Goal: Task Accomplishment & Management: Manage account settings

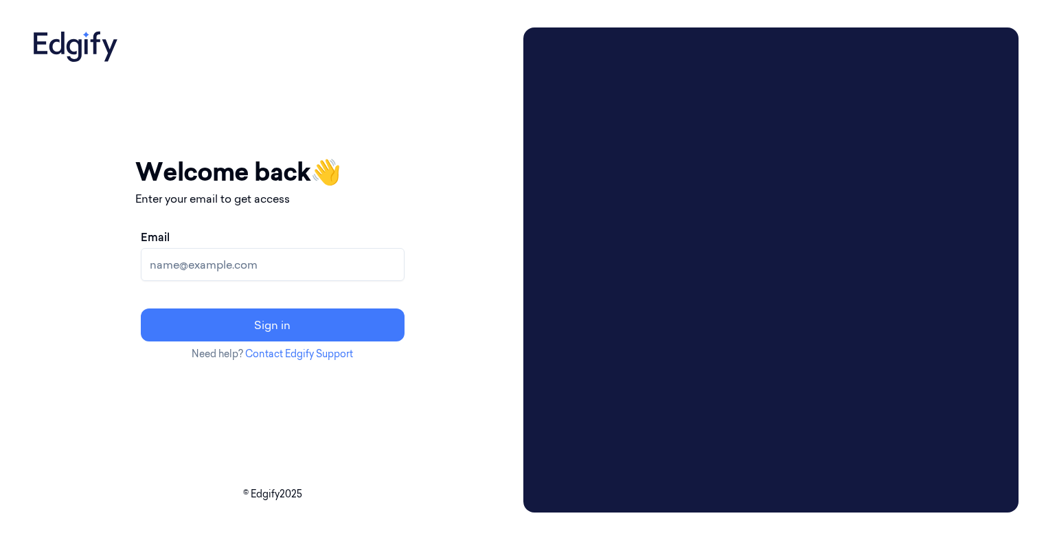
click at [275, 270] on input "Email" at bounding box center [273, 264] width 264 height 33
type input "[EMAIL_ADDRESS][DOMAIN_NAME]"
click at [141, 308] on button "Sign in" at bounding box center [273, 324] width 264 height 33
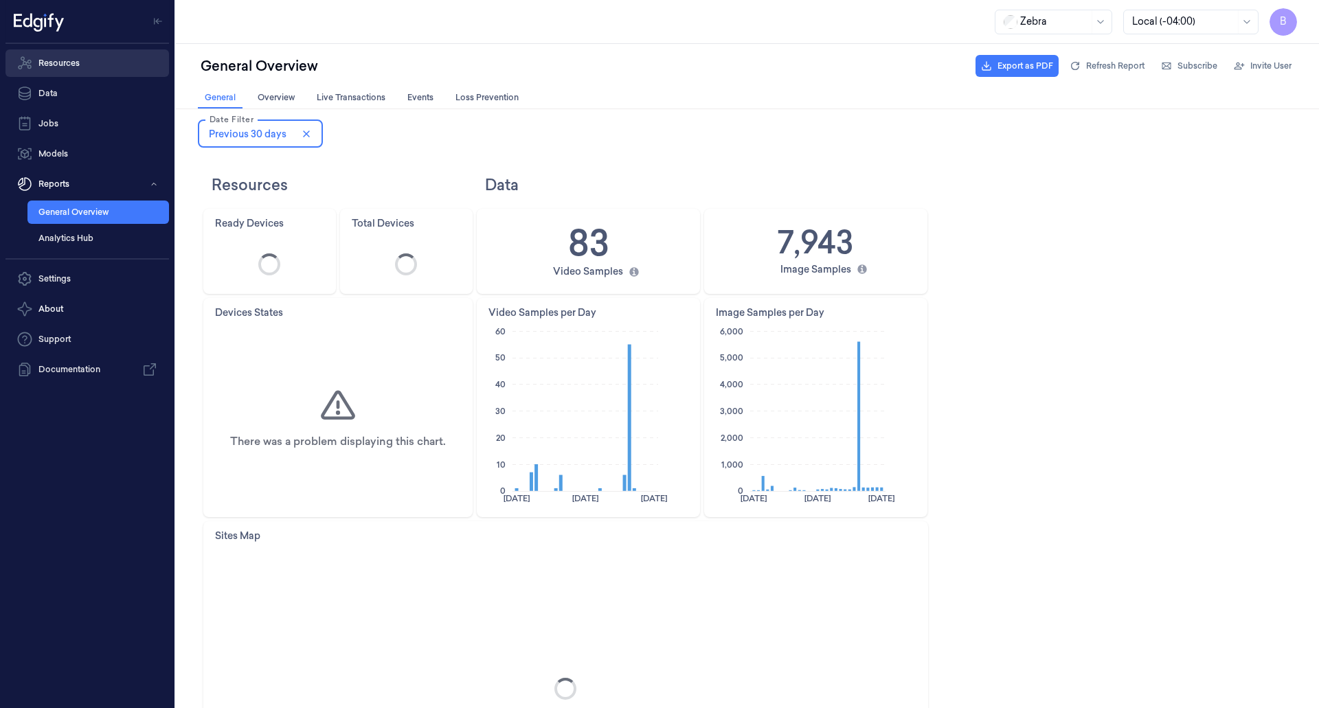
click at [67, 66] on link "Resources" at bounding box center [87, 62] width 164 height 27
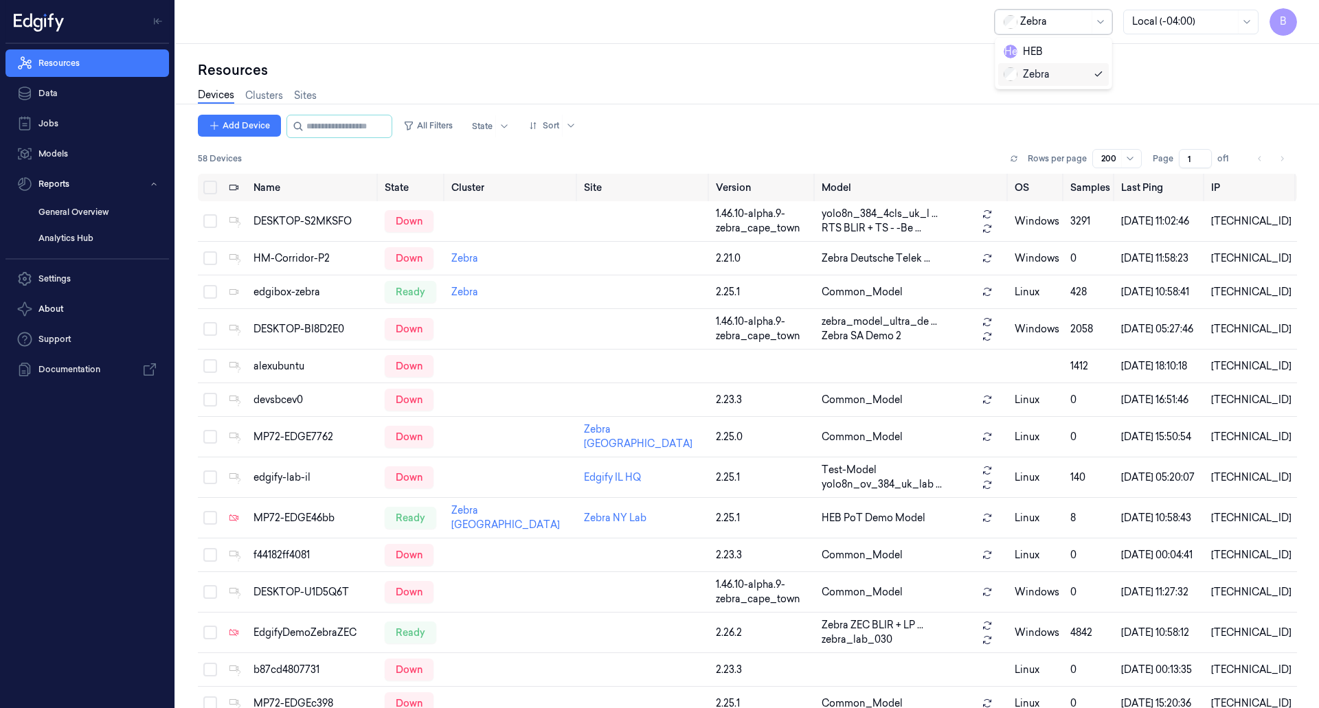
click at [1092, 25] on div at bounding box center [1100, 21] width 17 height 23
click at [1052, 56] on div "HEB" at bounding box center [1054, 52] width 100 height 14
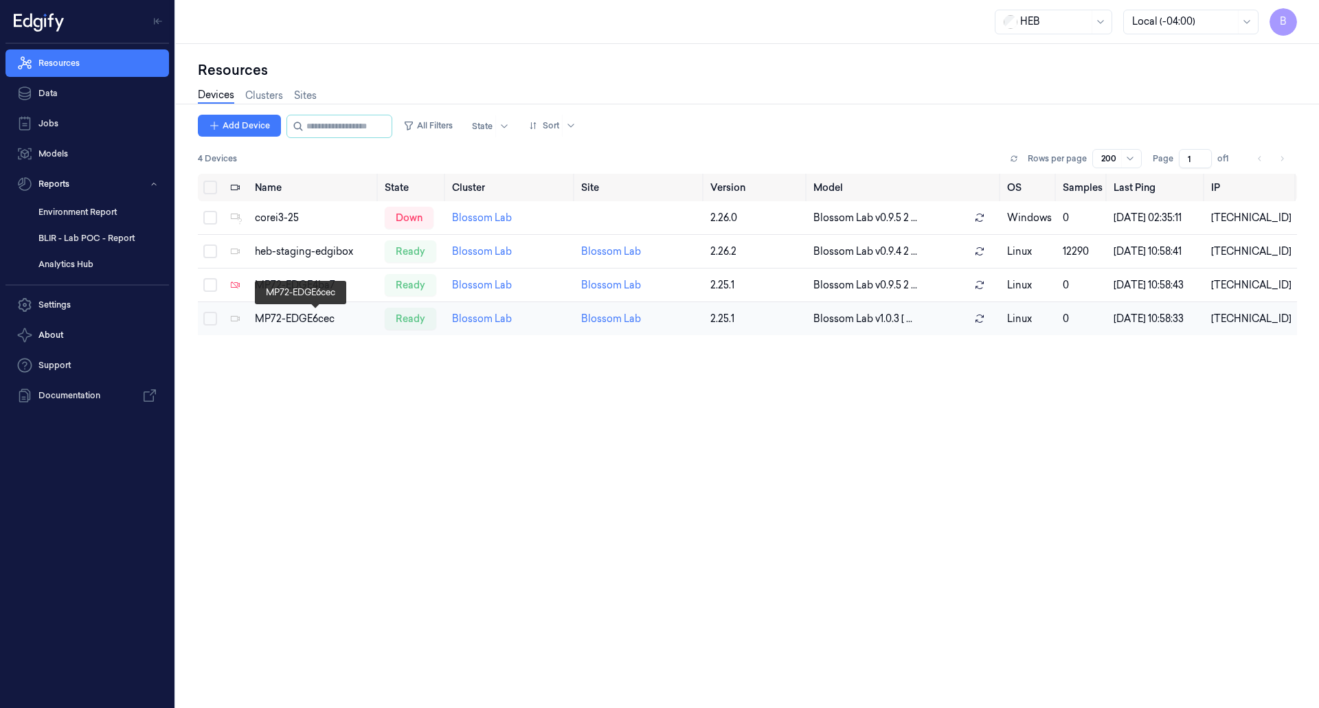
click at [314, 313] on div "MP72-EDGE6cec" at bounding box center [314, 319] width 119 height 14
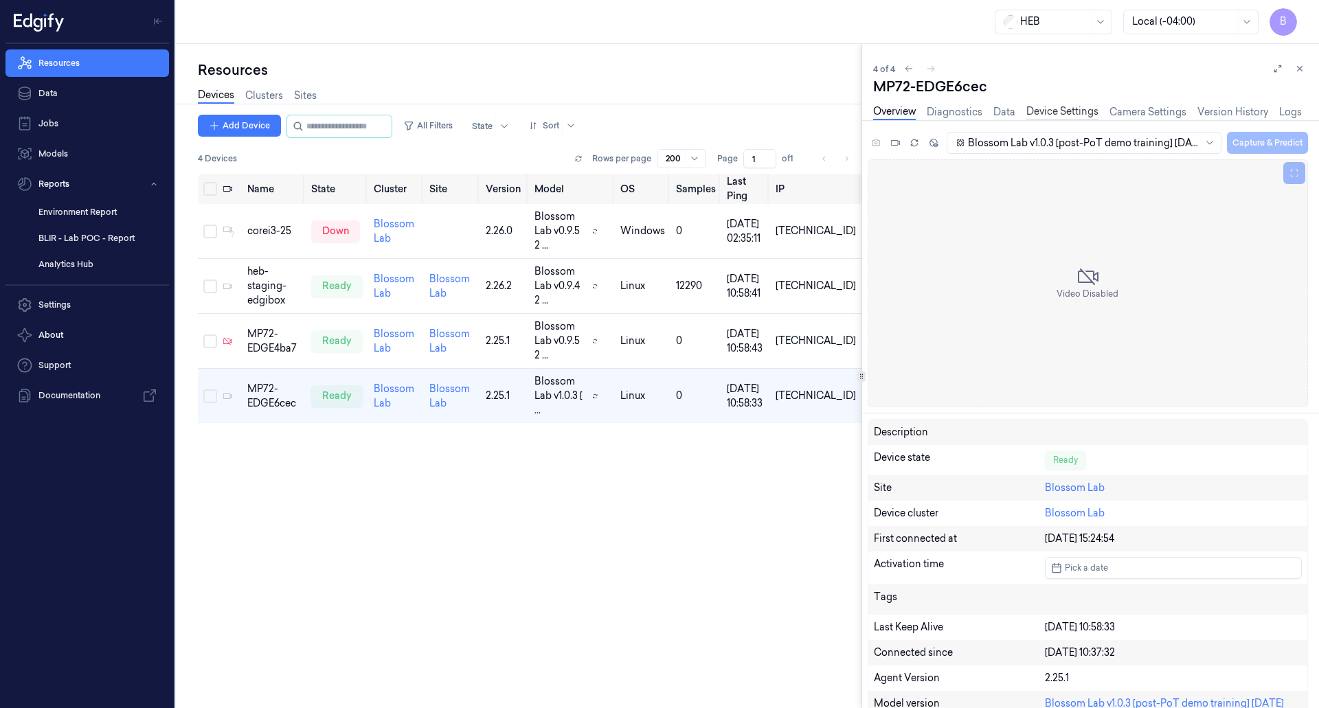
click at [1070, 114] on link "Device Settings" at bounding box center [1062, 112] width 72 height 16
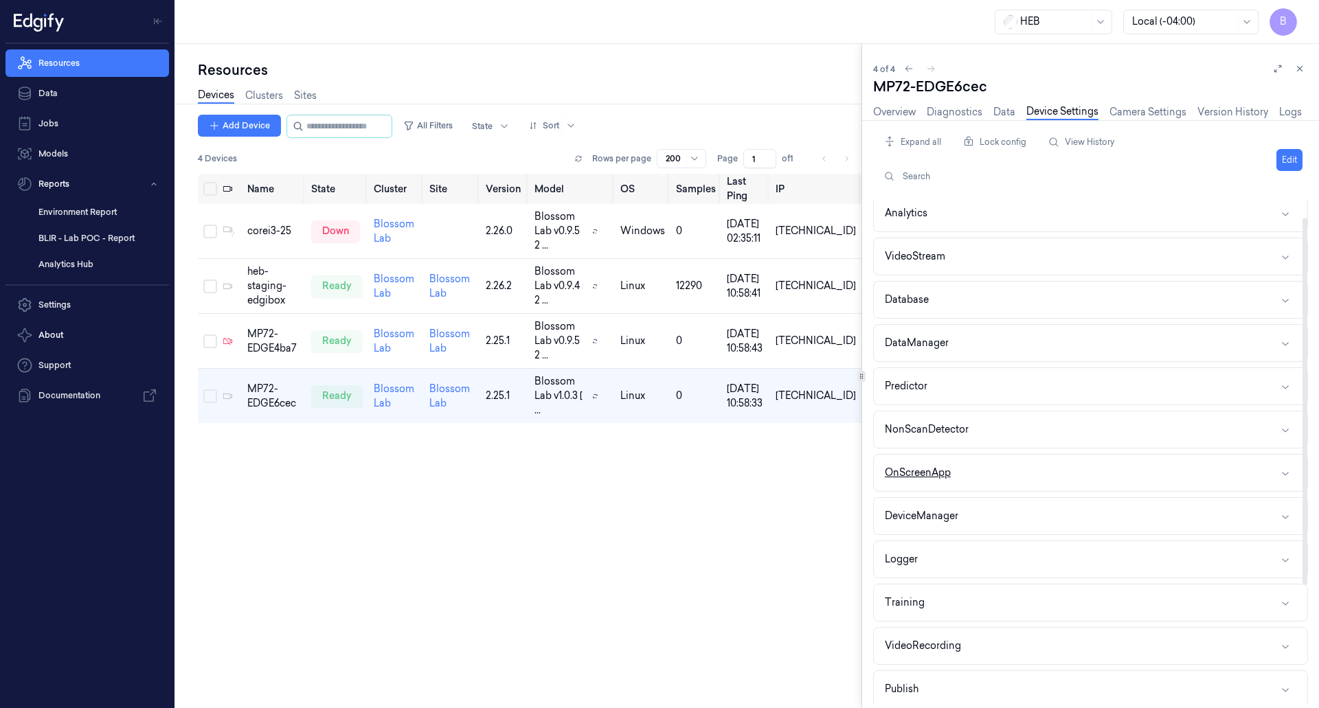
scroll to position [188, 0]
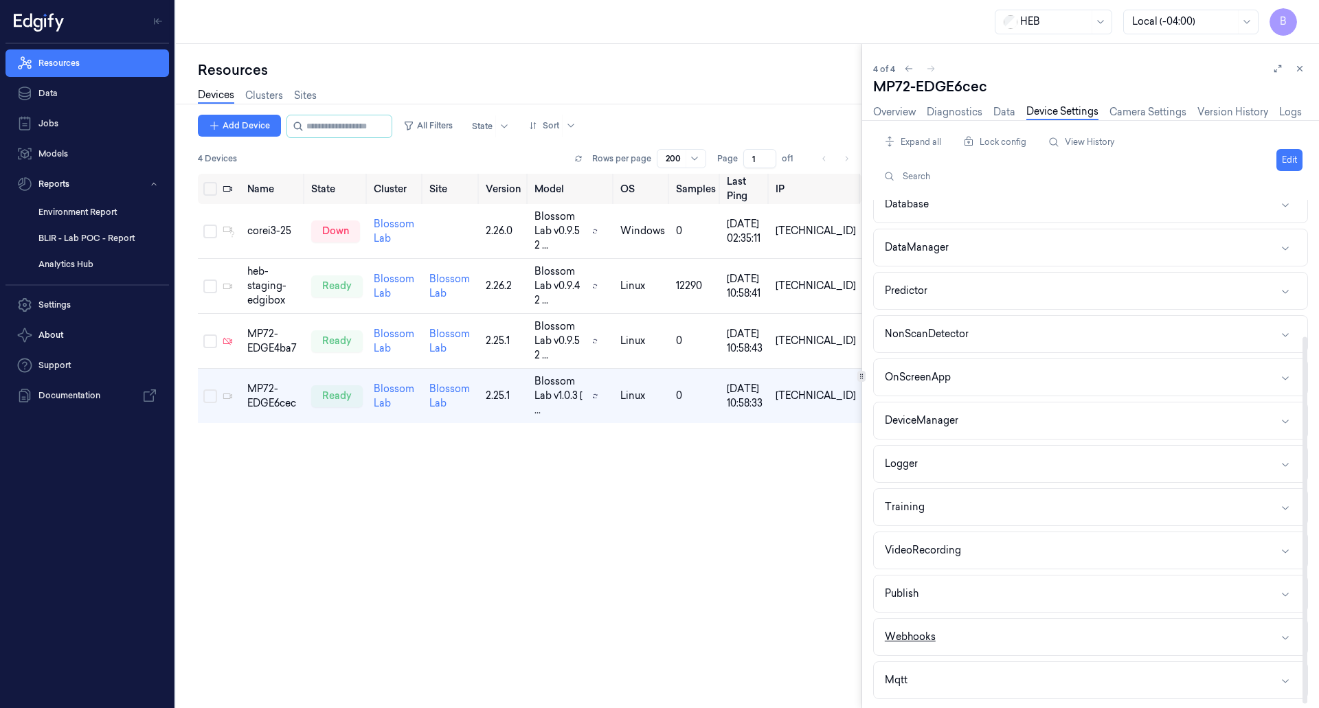
drag, startPoint x: 947, startPoint y: 639, endPoint x: 970, endPoint y: 637, distance: 23.4
click at [949, 639] on button "Webhooks" at bounding box center [1091, 637] width 434 height 36
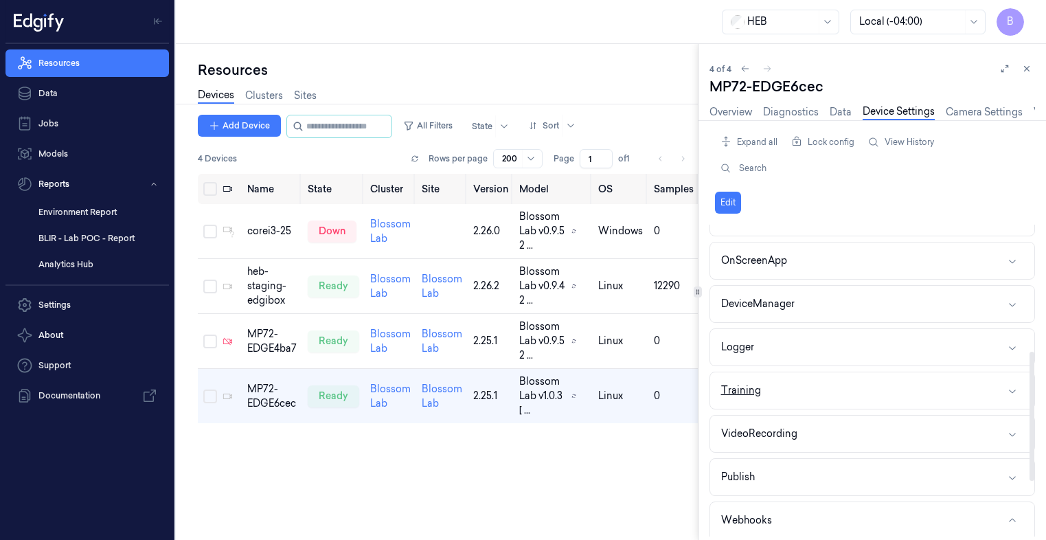
scroll to position [437, 0]
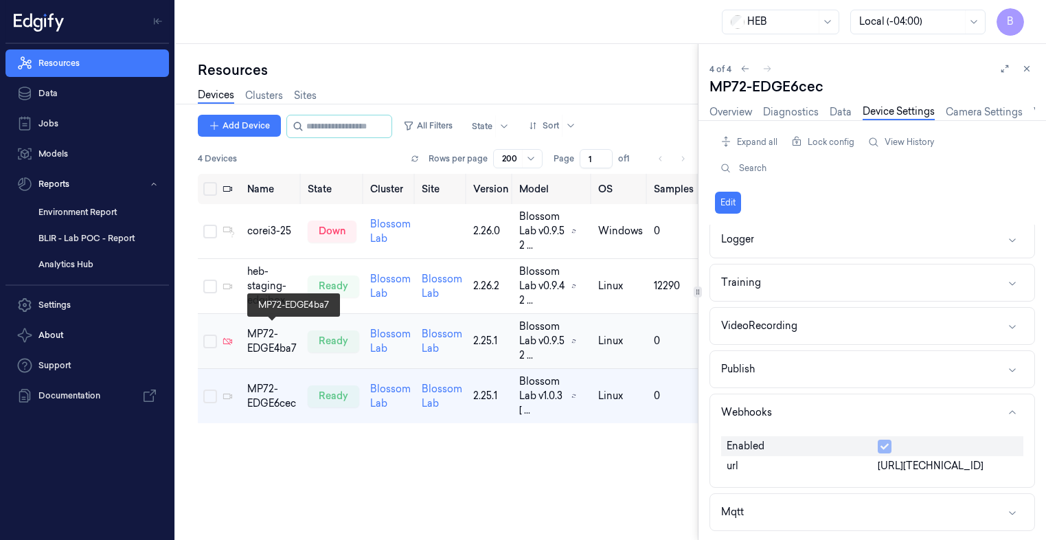
click at [268, 339] on div "MP72-EDGE4ba7" at bounding box center [271, 341] width 49 height 29
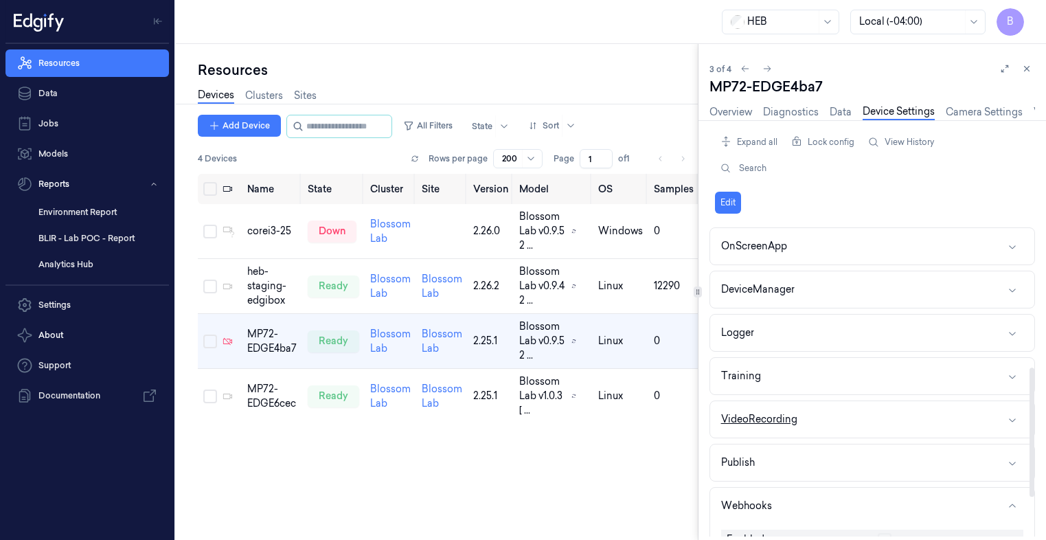
scroll to position [437, 0]
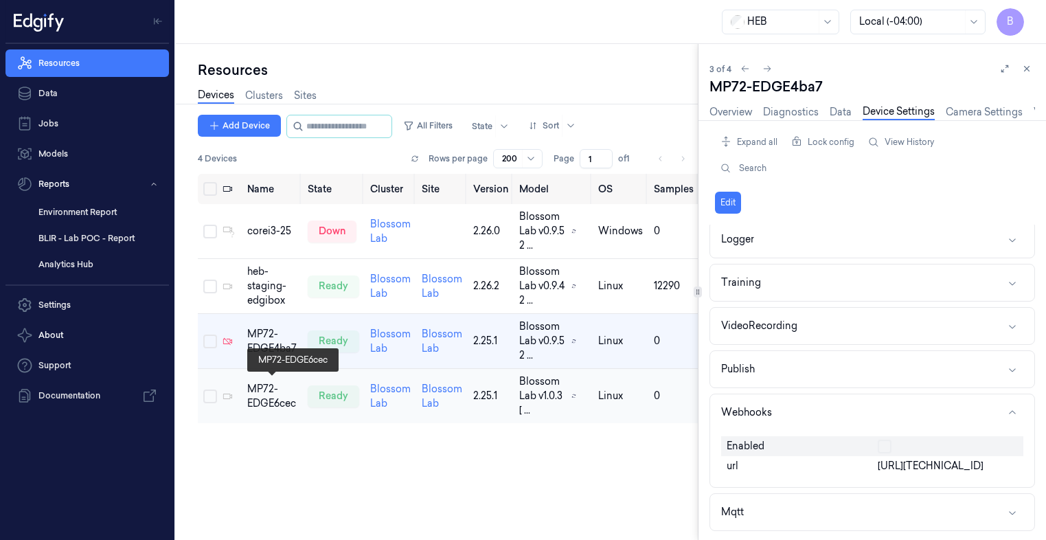
click at [275, 389] on div "MP72-EDGE6cec" at bounding box center [271, 396] width 49 height 29
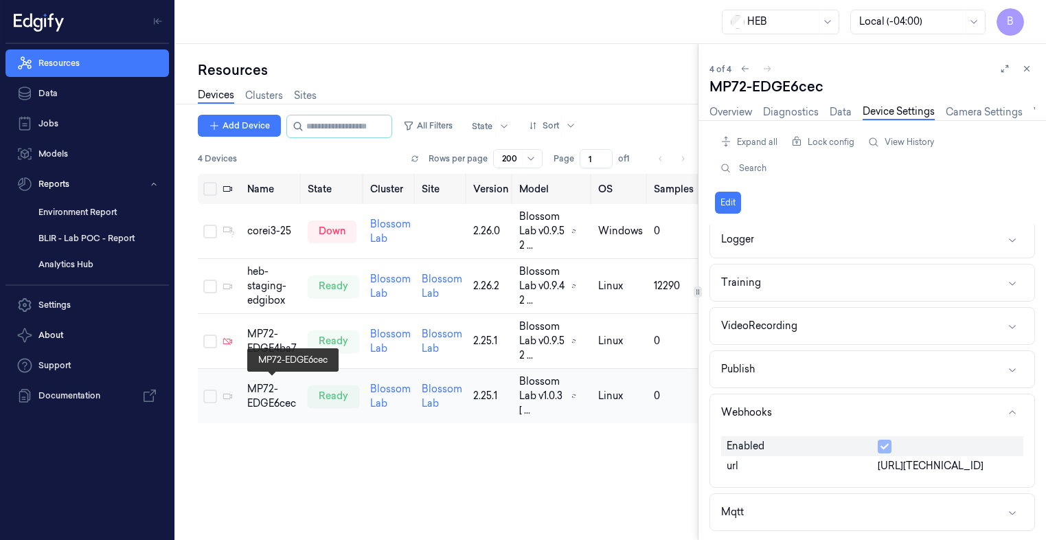
click at [265, 395] on div "MP72-EDGE6cec" at bounding box center [271, 396] width 49 height 29
click at [952, 466] on span "[URL][TECHNICAL_ID]" at bounding box center [931, 466] width 106 height 14
click at [732, 201] on button "Edit" at bounding box center [728, 203] width 26 height 22
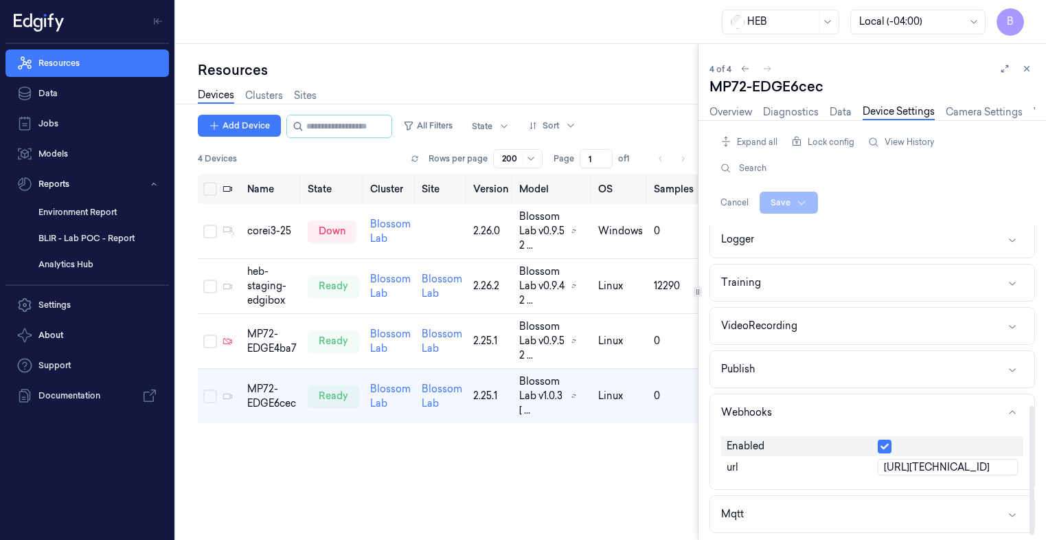
drag, startPoint x: 968, startPoint y: 468, endPoint x: 1026, endPoint y: 499, distance: 65.8
click at [968, 469] on input "[URL][TECHNICAL_ID]" at bounding box center [948, 467] width 140 height 16
type input "[URL][TECHNICAL_ID]"
click at [778, 198] on html "B Resources Data Jobs Models Reports Environment Report BLIR - Lab POC - Report…" at bounding box center [523, 270] width 1046 height 540
drag, startPoint x: 853, startPoint y: 196, endPoint x: 837, endPoint y: 202, distance: 16.7
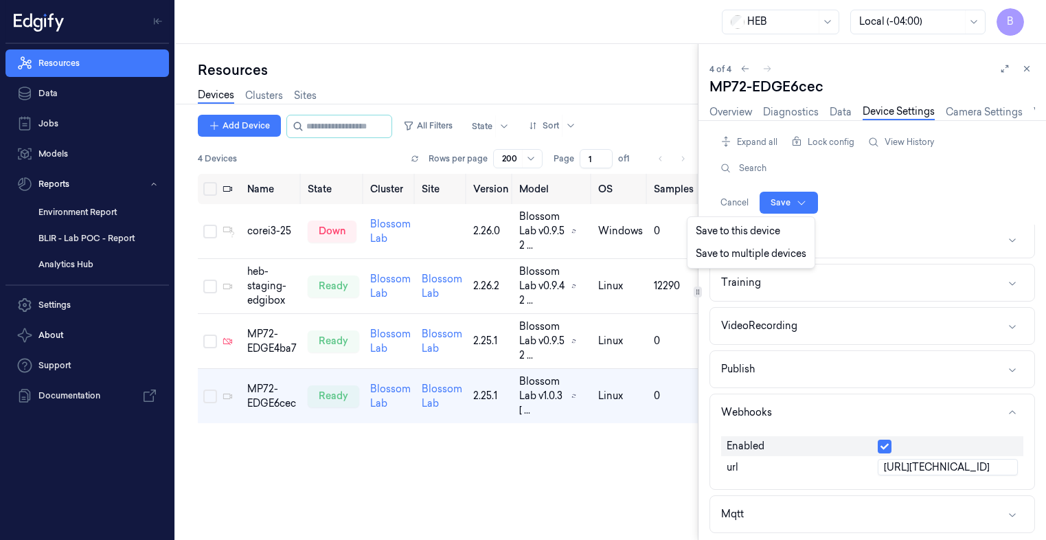
click at [850, 196] on html "B Resources Data Jobs Models Reports Environment Report BLIR - Lab POC - Report…" at bounding box center [523, 270] width 1046 height 540
click at [787, 202] on html "B Resources Data Jobs Models Reports Environment Report BLIR - Lab POC - Report…" at bounding box center [523, 270] width 1046 height 540
click at [732, 232] on div "Save to this device" at bounding box center [751, 231] width 122 height 23
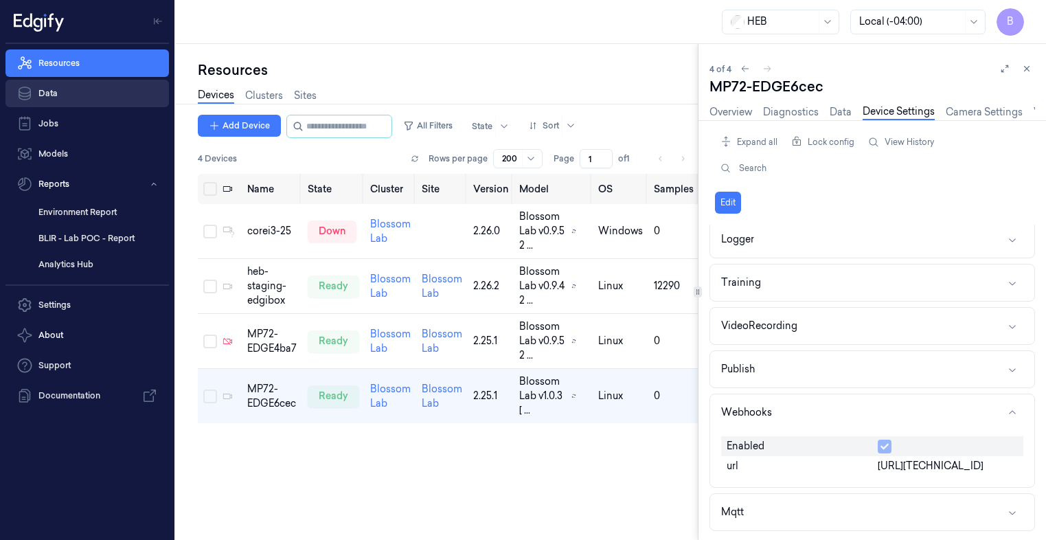
drag, startPoint x: 52, startPoint y: 89, endPoint x: 54, endPoint y: 80, distance: 9.8
click at [52, 89] on link "Data" at bounding box center [87, 93] width 164 height 27
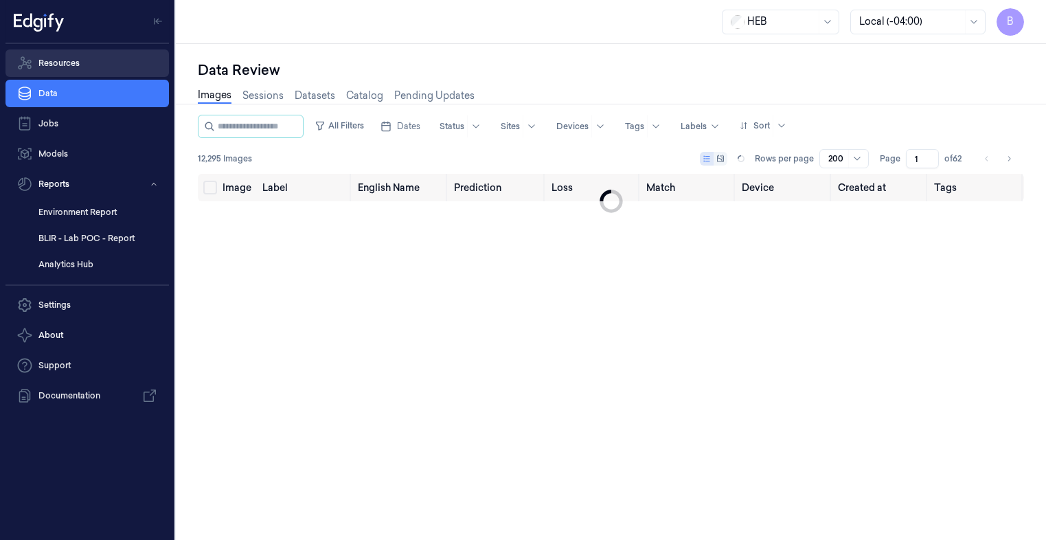
click at [57, 66] on link "Resources" at bounding box center [87, 62] width 164 height 27
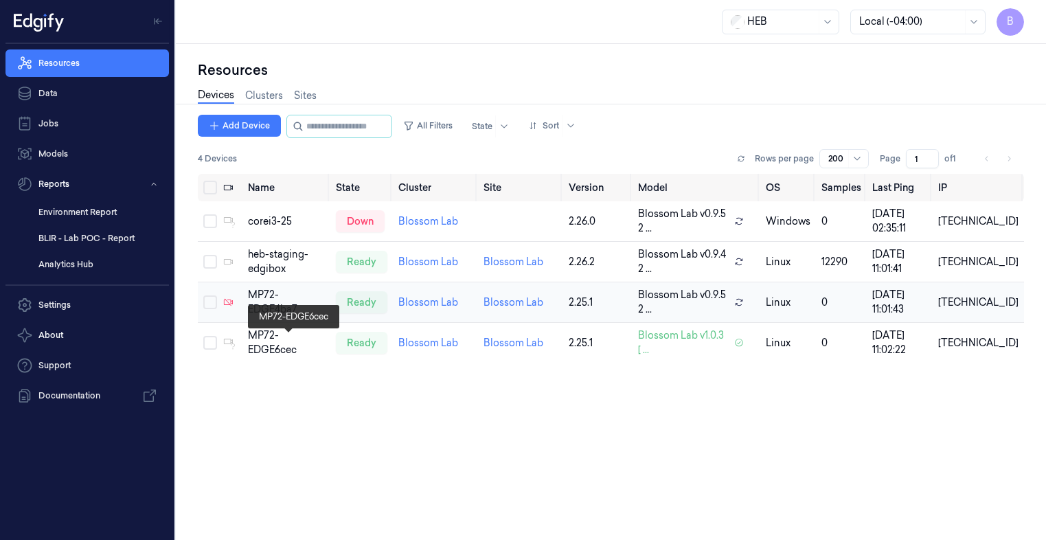
click at [297, 343] on div "MP72-EDGE6cec" at bounding box center [286, 342] width 77 height 29
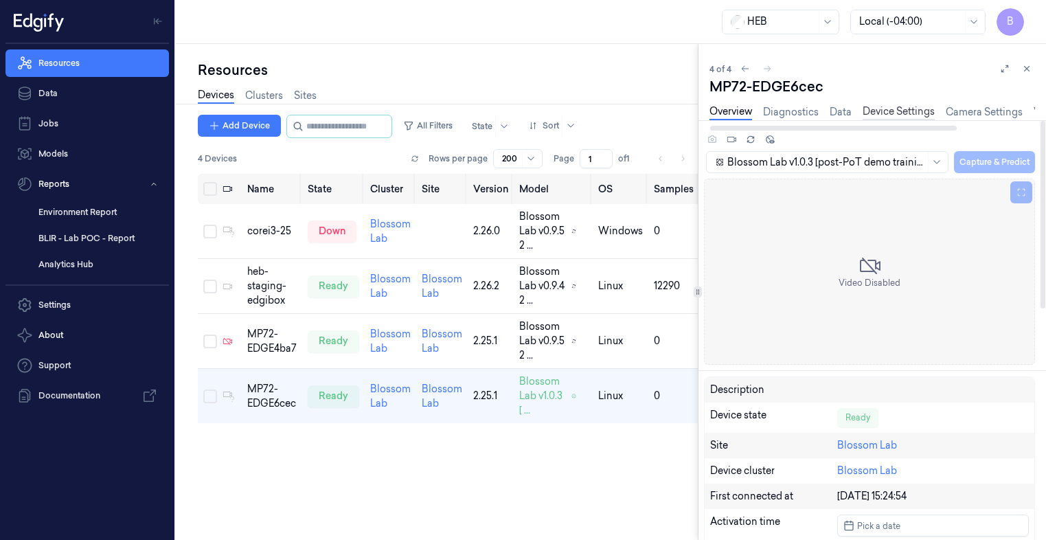
click at [901, 117] on link "Device Settings" at bounding box center [899, 112] width 72 height 16
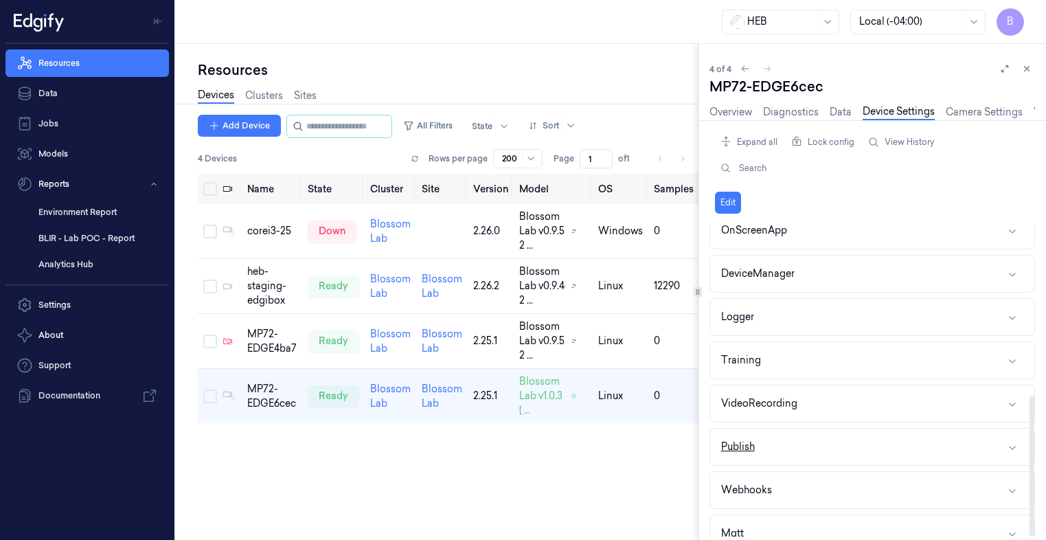
scroll to position [381, 0]
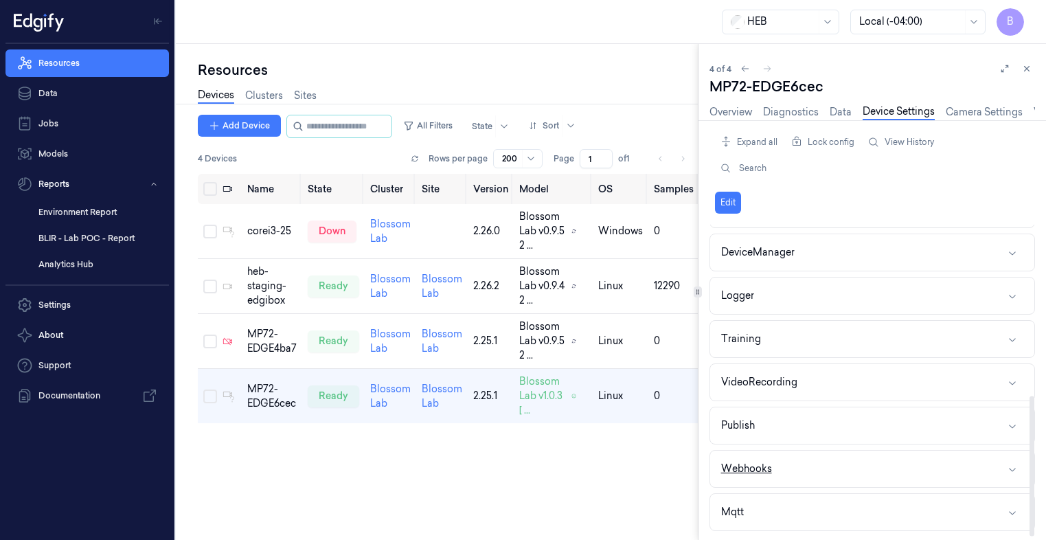
click at [743, 465] on div "Webhooks" at bounding box center [746, 469] width 51 height 14
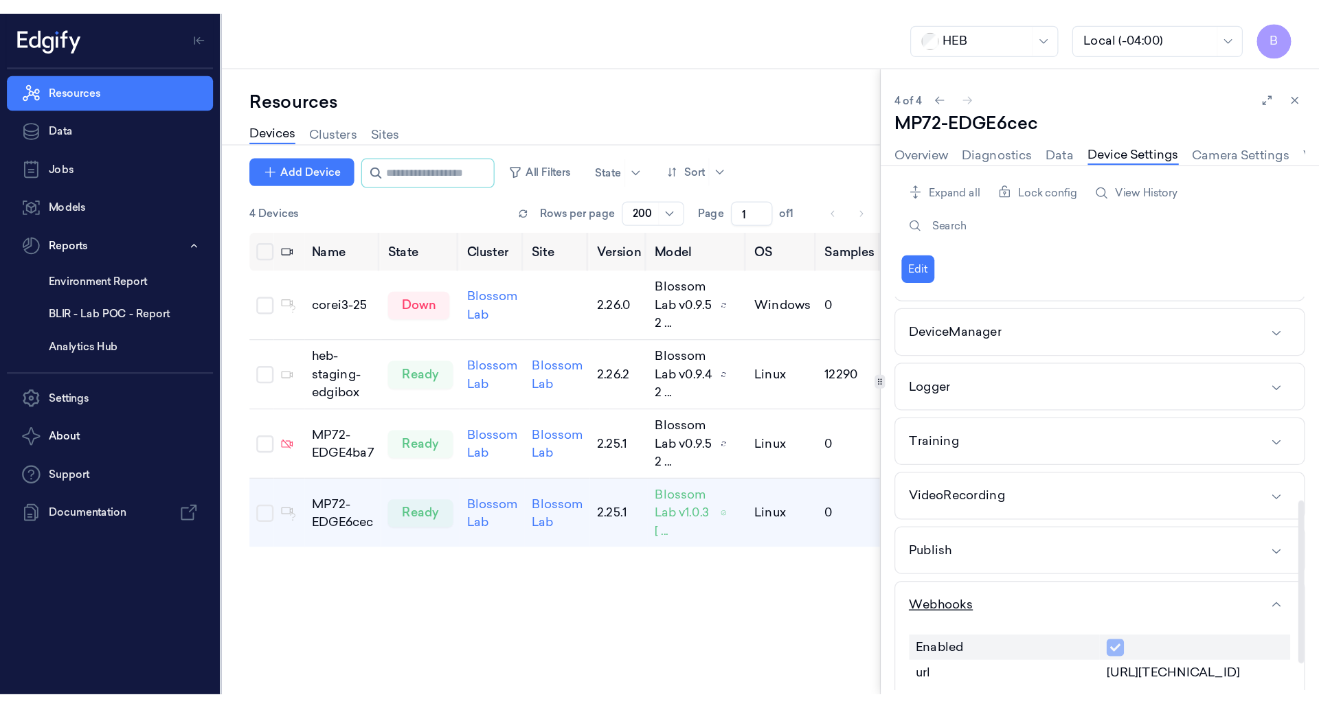
scroll to position [437, 0]
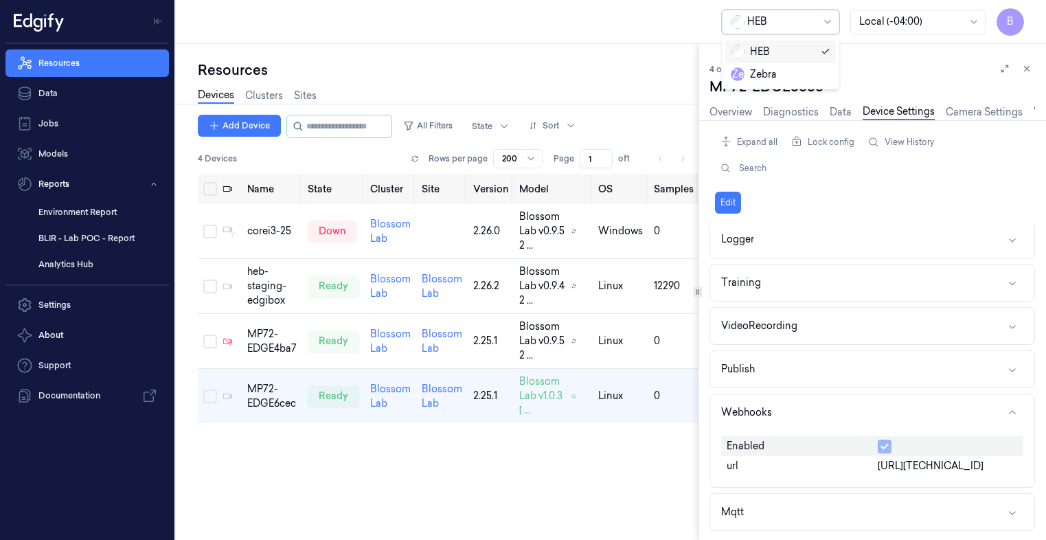
click at [805, 18] on div at bounding box center [781, 21] width 69 height 14
click at [677, 27] on div "2 results available. Use Up and Down to choose options, press Enter to select t…" at bounding box center [611, 22] width 870 height 44
click at [830, 22] on icon at bounding box center [827, 21] width 11 height 11
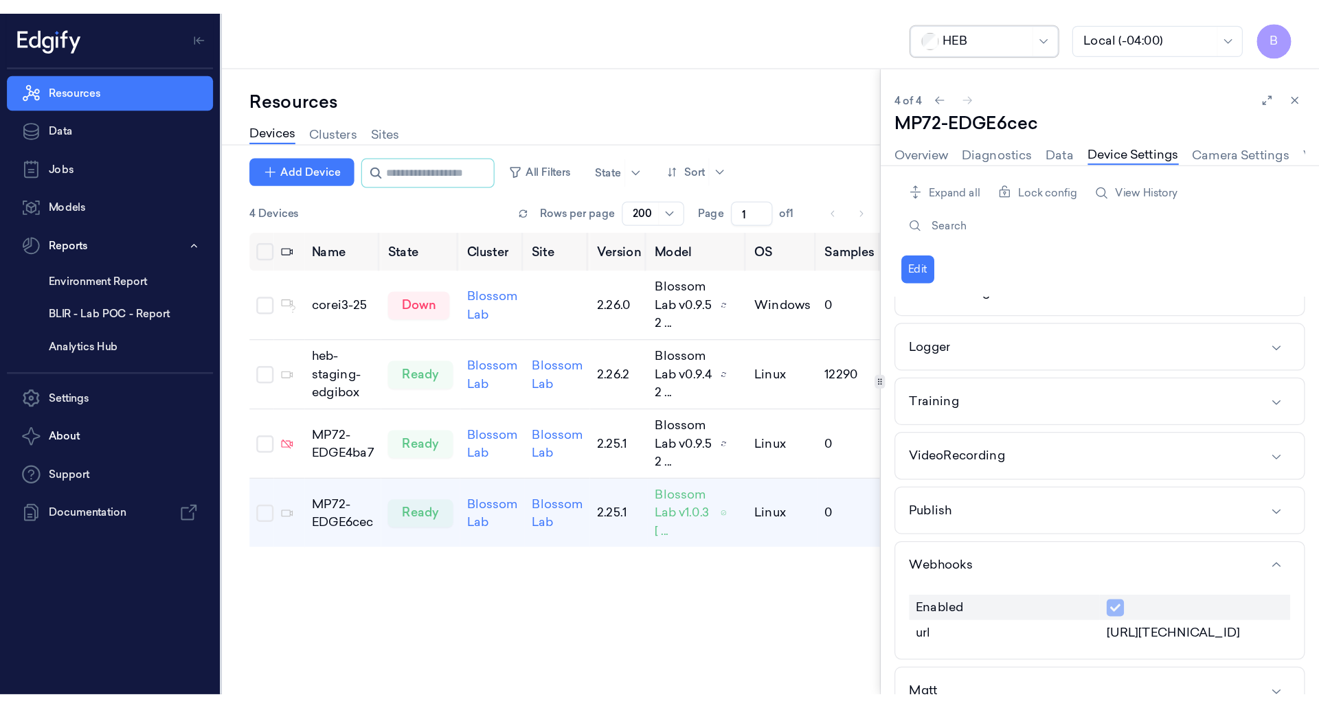
scroll to position [244, 0]
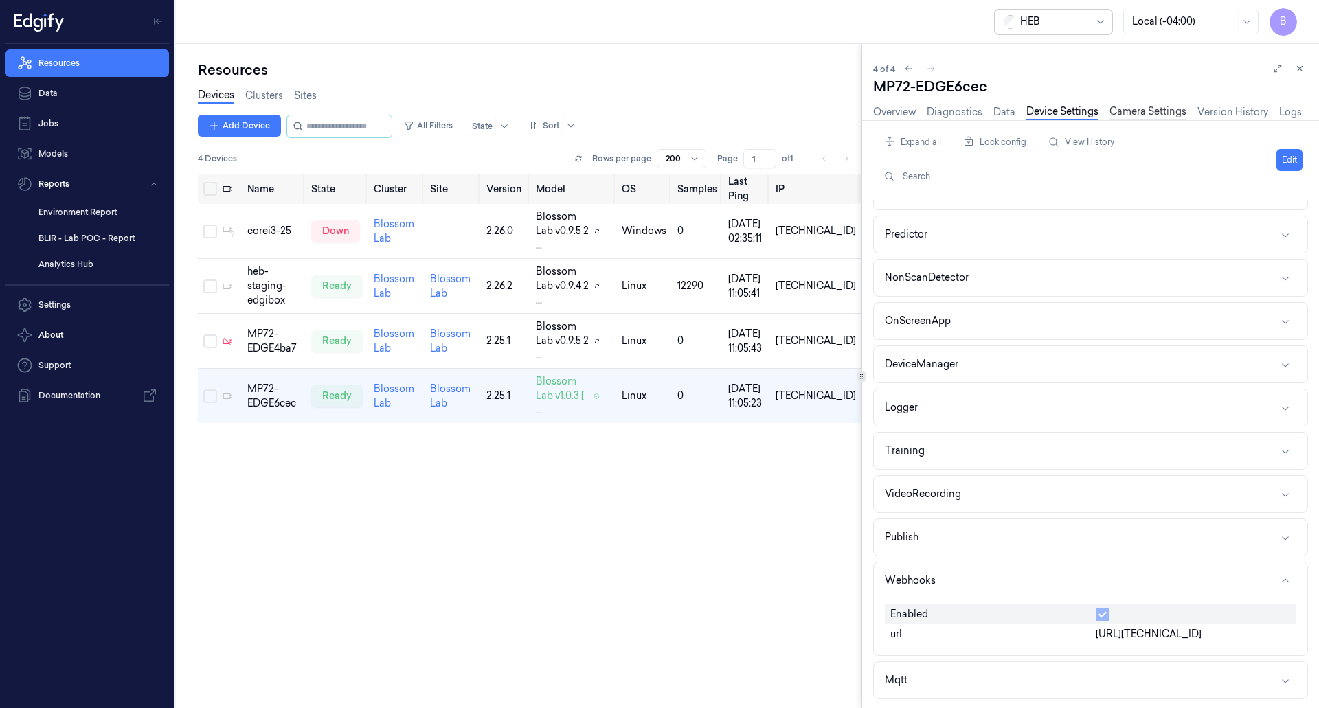
click at [1170, 111] on link "Camera Settings" at bounding box center [1148, 112] width 77 height 16
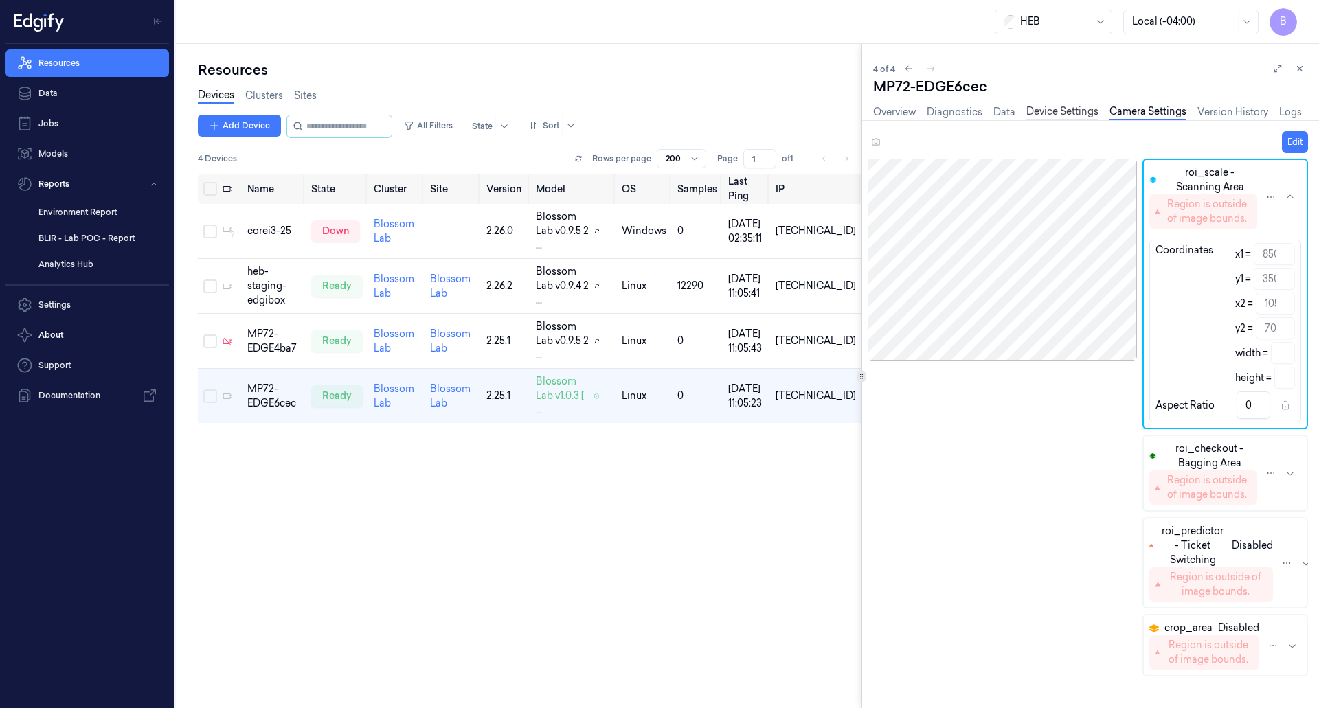
click at [1072, 114] on link "Device Settings" at bounding box center [1062, 112] width 72 height 16
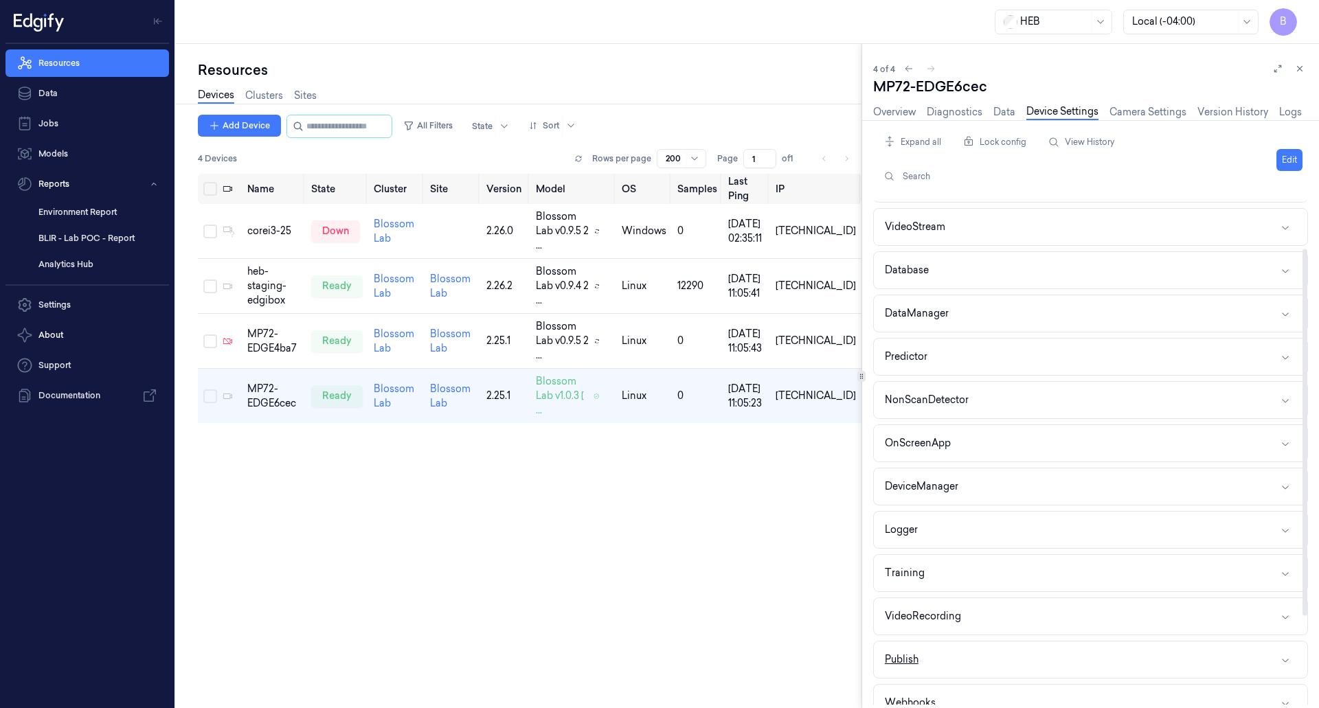
scroll to position [188, 0]
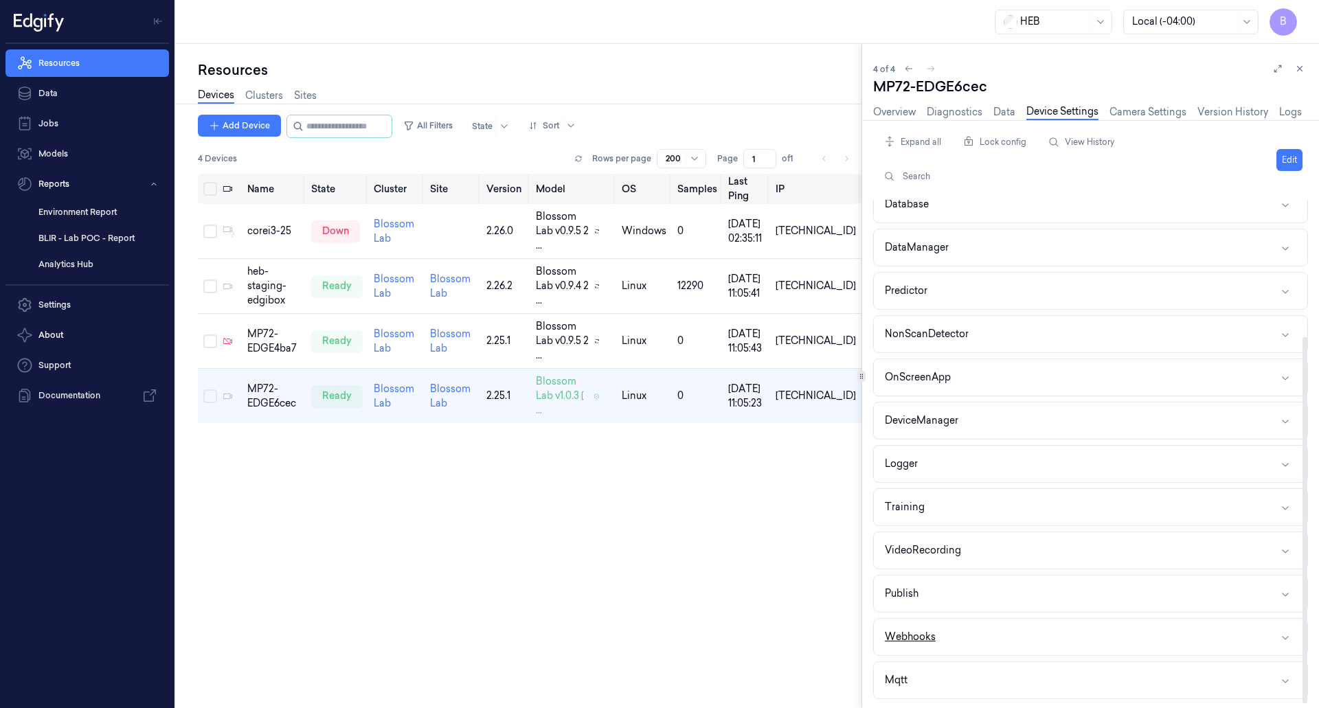
click at [1241, 630] on button "Webhooks" at bounding box center [1091, 637] width 434 height 36
